Goal: Find specific page/section: Find specific page/section

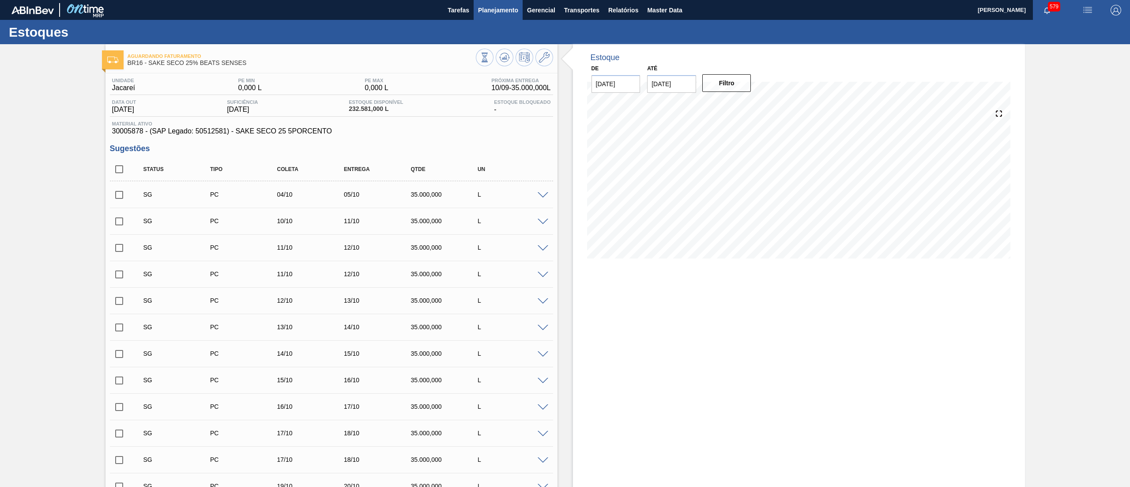
click at [495, 13] on span "Planejamento" at bounding box center [498, 10] width 40 height 11
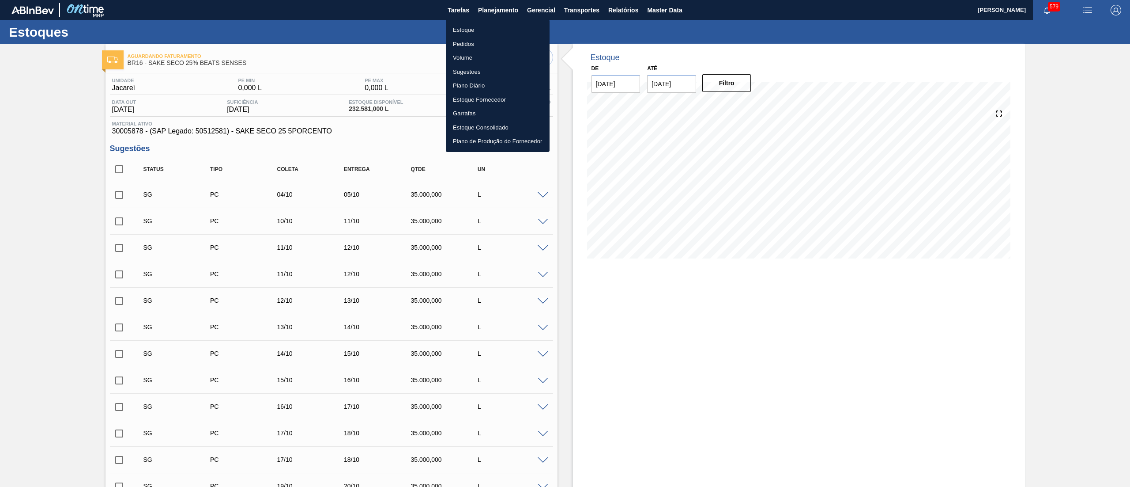
click at [493, 26] on li "Estoque" at bounding box center [498, 30] width 104 height 14
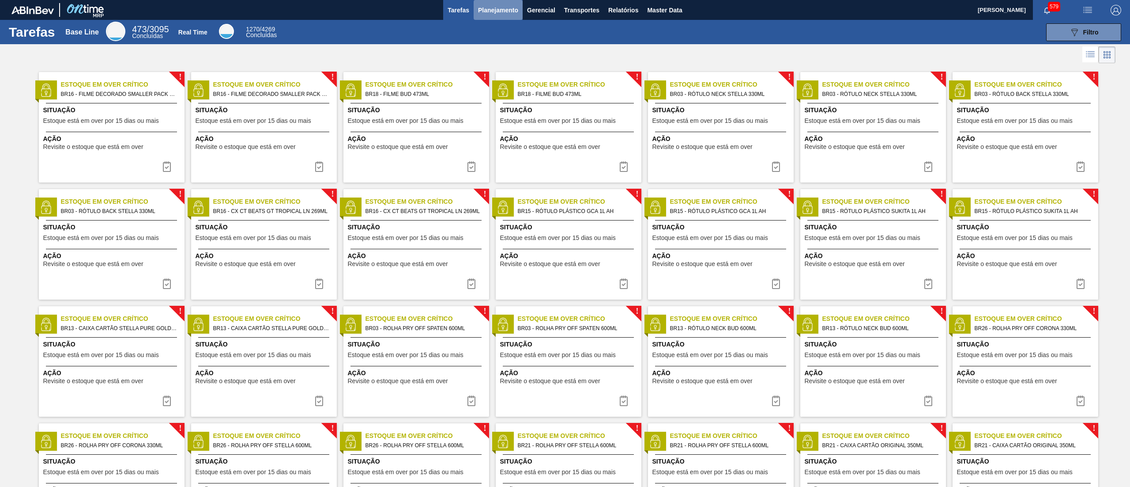
click at [497, 11] on span "Planejamento" at bounding box center [498, 10] width 40 height 11
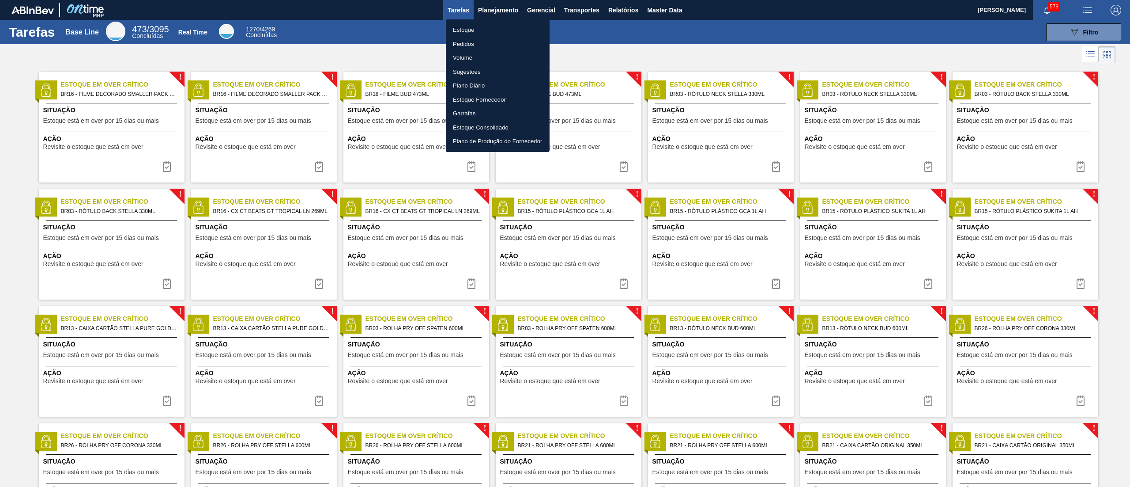
click at [493, 32] on li "Estoque" at bounding box center [498, 30] width 104 height 14
